Goal: Information Seeking & Learning: Learn about a topic

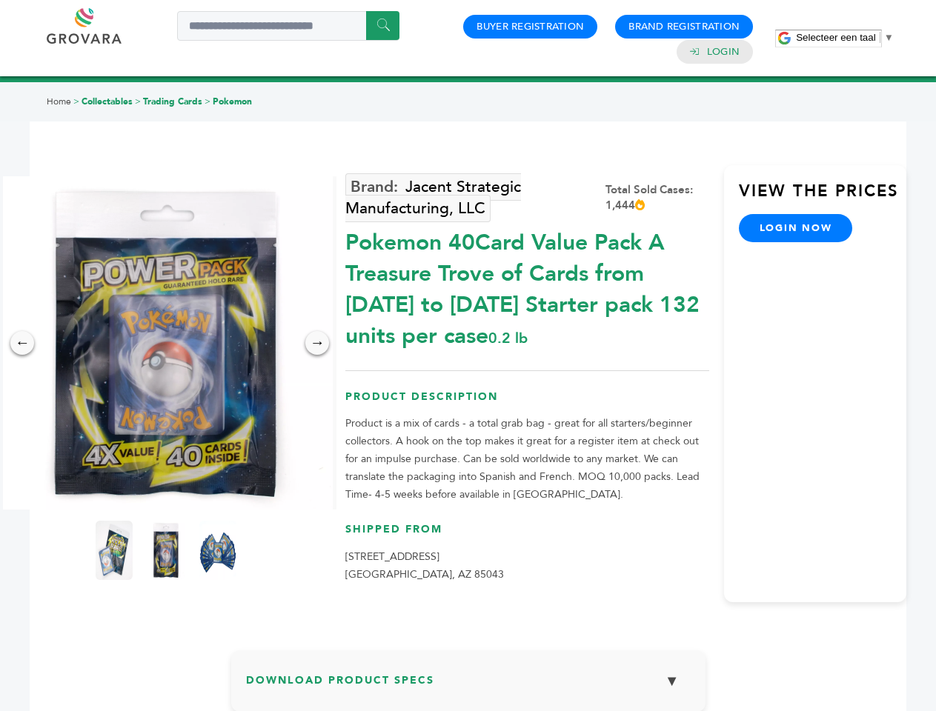
click at [844, 37] on span "Selecteer een taal" at bounding box center [835, 37] width 79 height 11
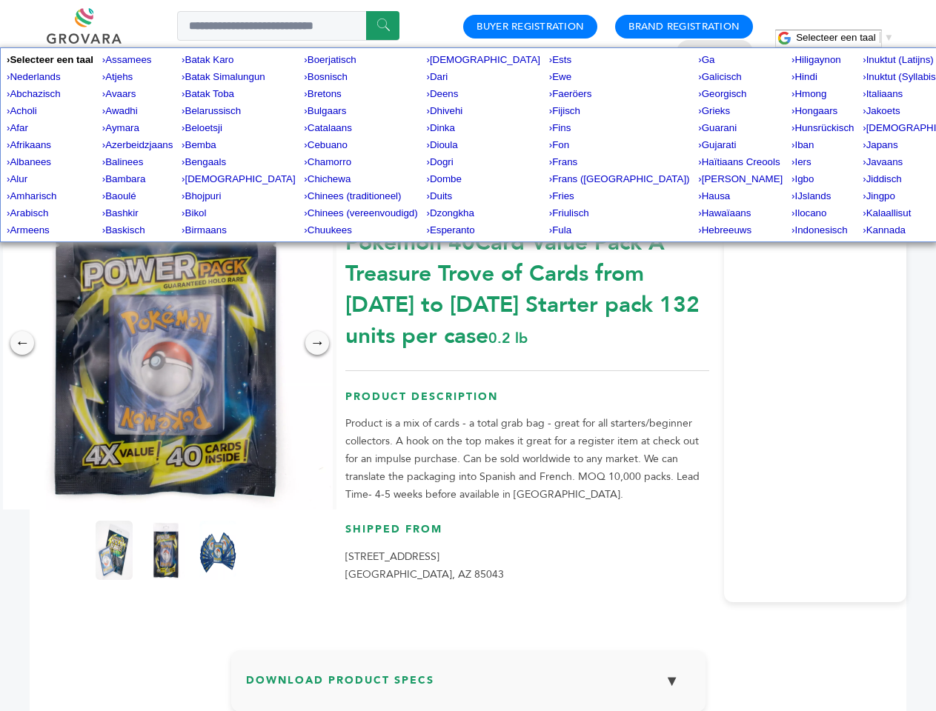
click at [166, 343] on img at bounding box center [165, 342] width 333 height 333
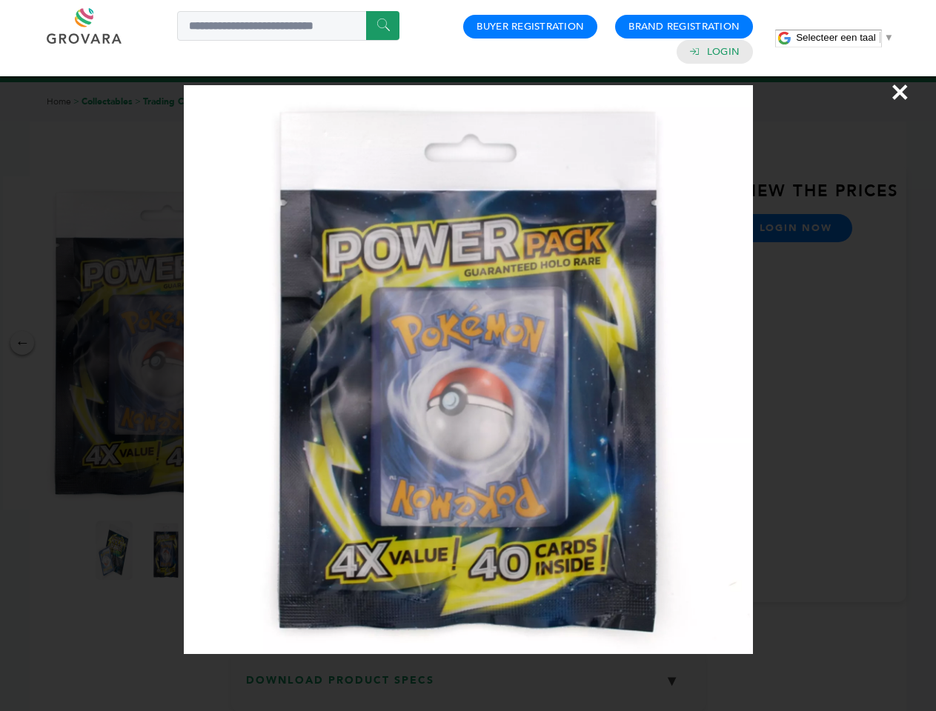
click at [22, 343] on div "×" at bounding box center [468, 355] width 936 height 711
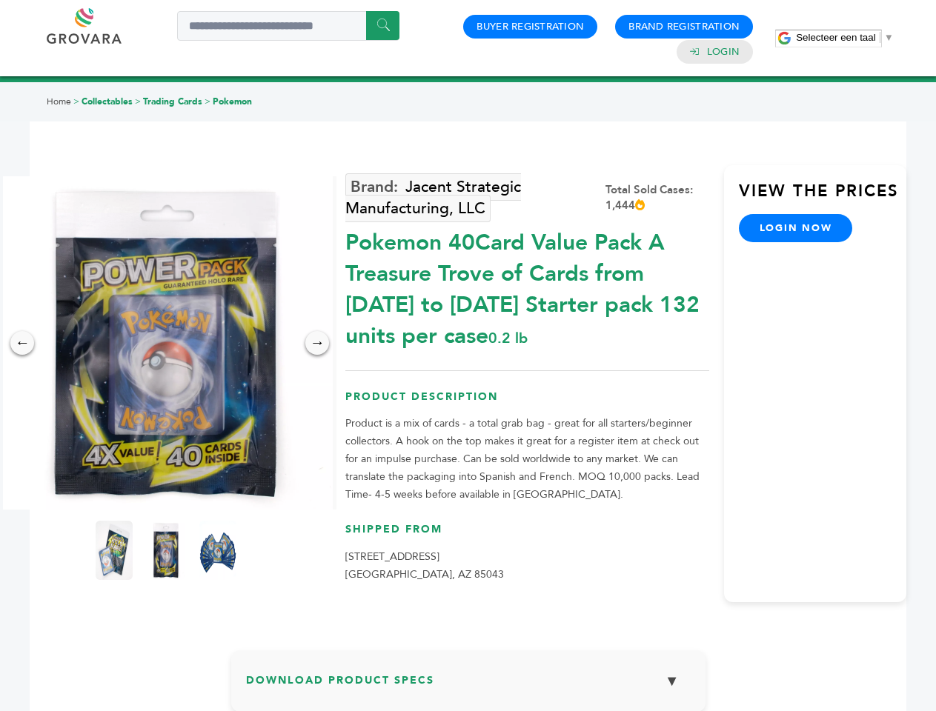
click at [317, 343] on div "→" at bounding box center [317, 343] width 24 height 24
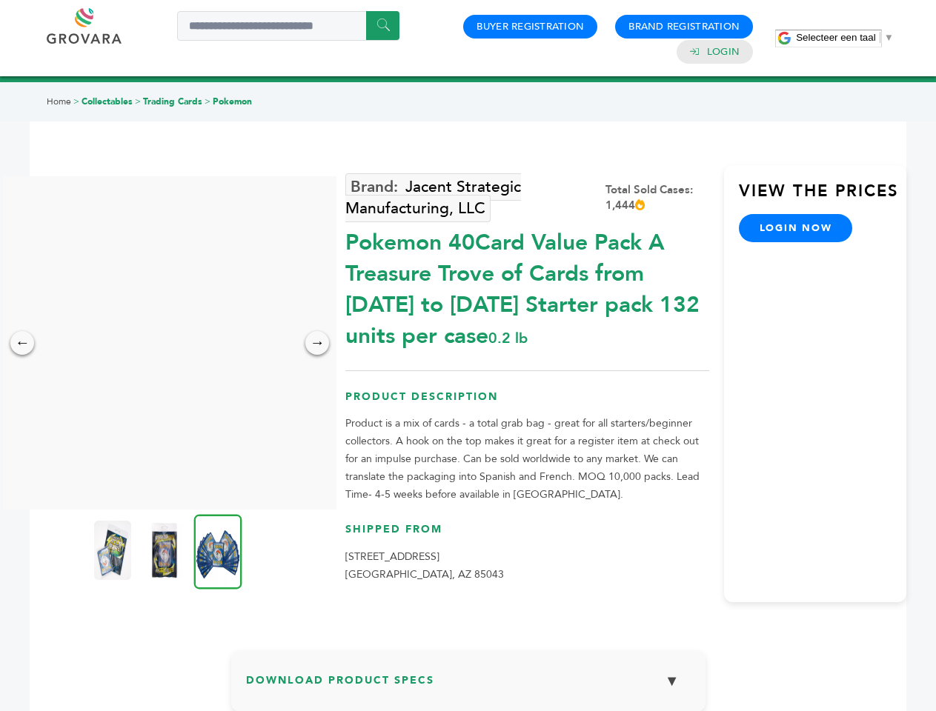
click at [114, 550] on img at bounding box center [112, 550] width 37 height 59
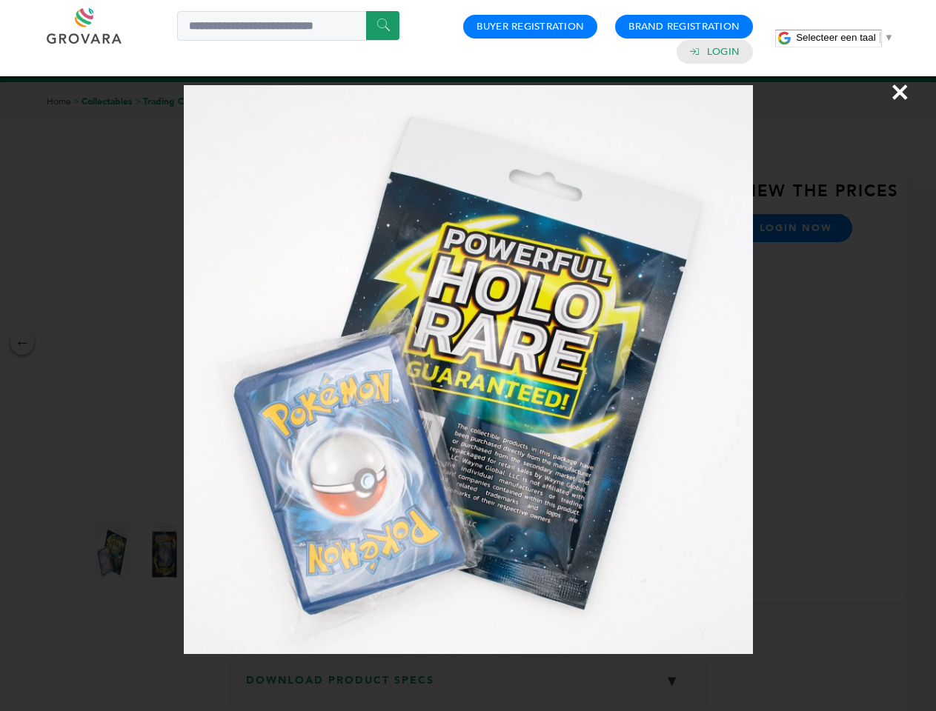
click at [166, 550] on div "×" at bounding box center [468, 355] width 936 height 711
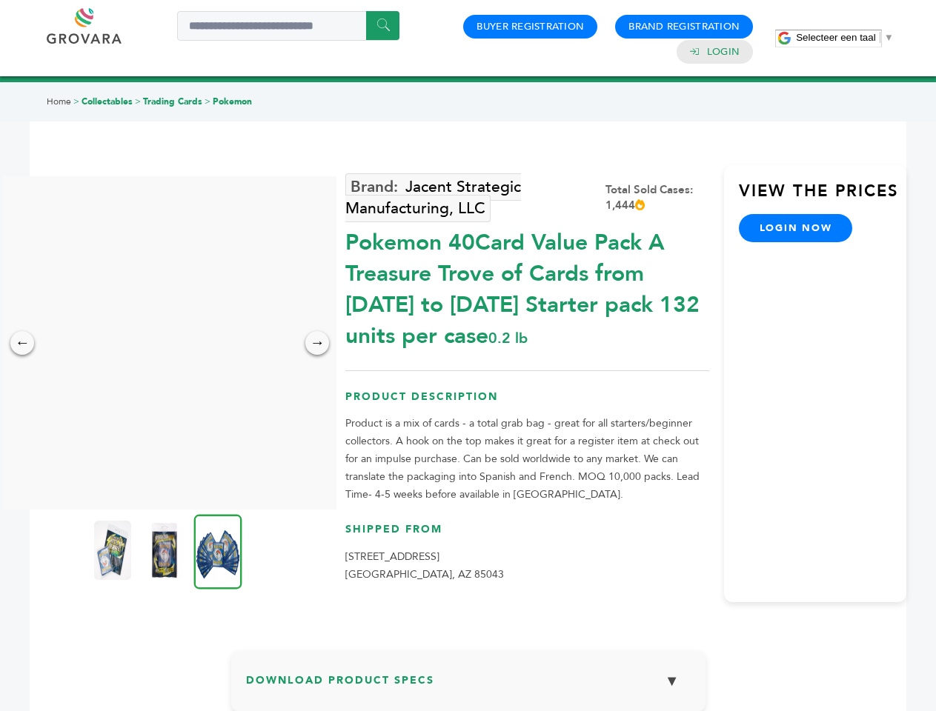
click at [218, 550] on img at bounding box center [218, 551] width 48 height 75
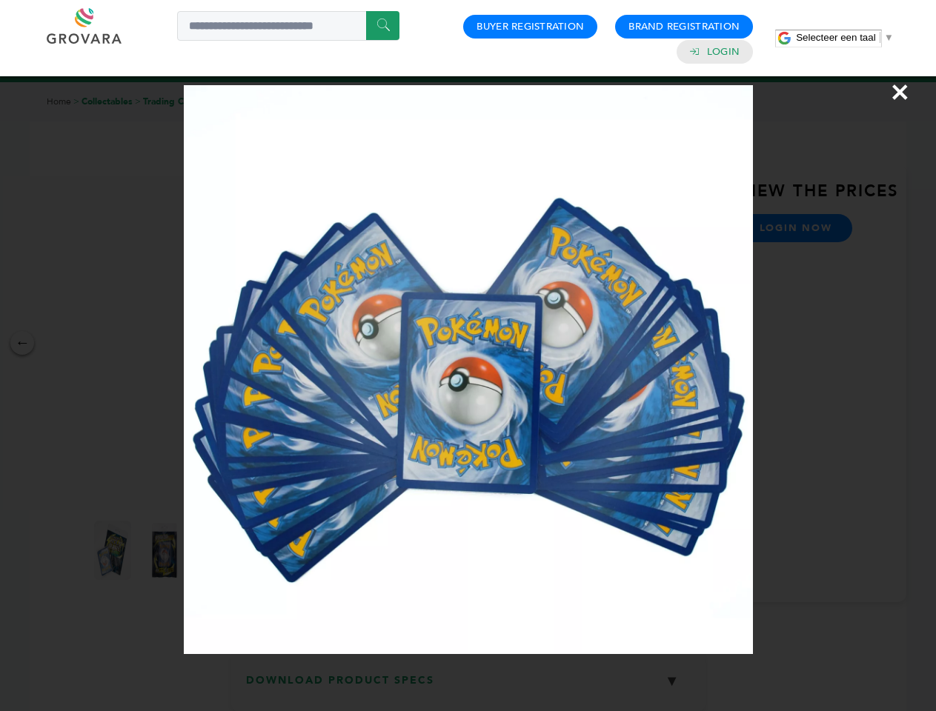
click at [468, 687] on div "×" at bounding box center [468, 355] width 936 height 711
